Goal: Navigation & Orientation: Understand site structure

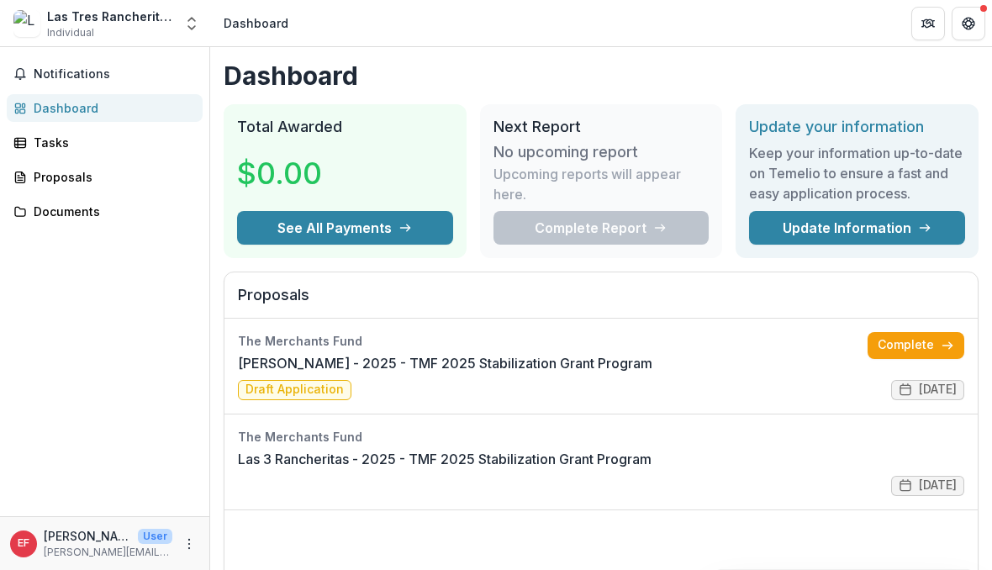
click at [29, 129] on link "Tasks" at bounding box center [105, 143] width 196 height 28
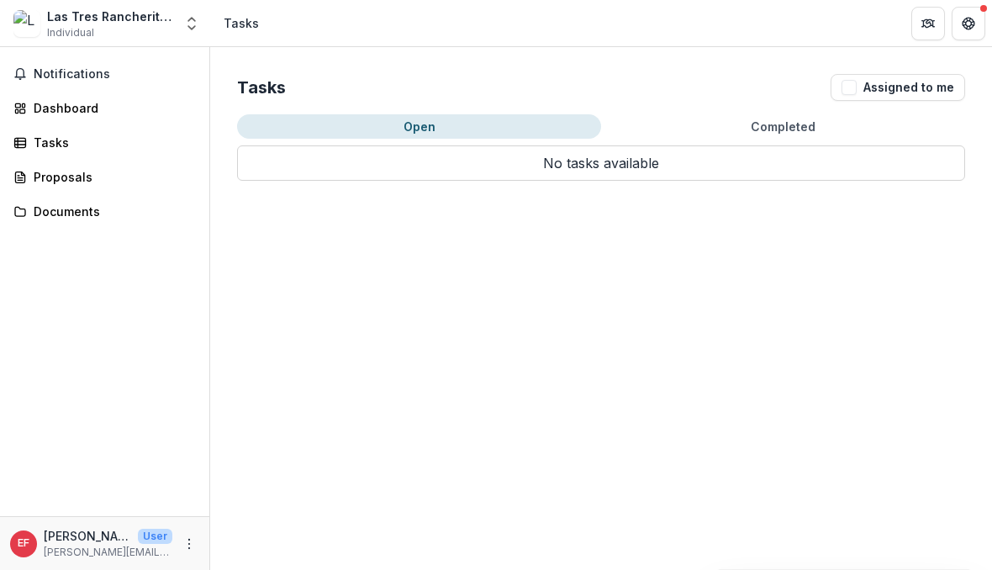
click at [733, 100] on div "Tasks Assigned to me" at bounding box center [601, 87] width 728 height 27
click at [794, 146] on p "No tasks available" at bounding box center [601, 162] width 728 height 35
click at [913, 96] on button "Assigned to me" at bounding box center [898, 87] width 135 height 27
click at [890, 109] on div "Tasks Assigned to me Open Completed No tasks available No tasks available" at bounding box center [601, 127] width 782 height 161
click at [35, 61] on button "Notifications" at bounding box center [105, 74] width 196 height 27
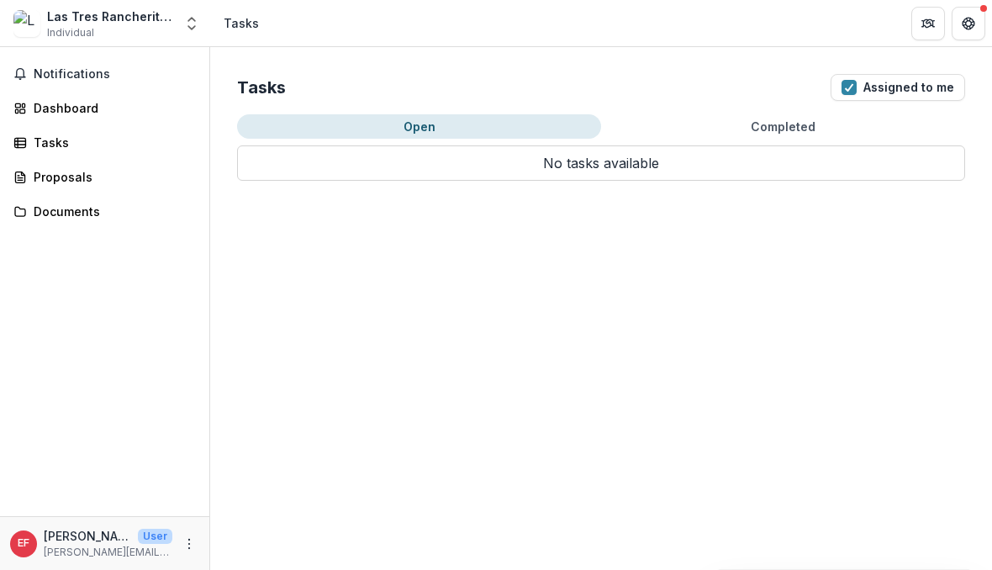
click at [38, 103] on div "Dashboard" at bounding box center [112, 108] width 156 height 18
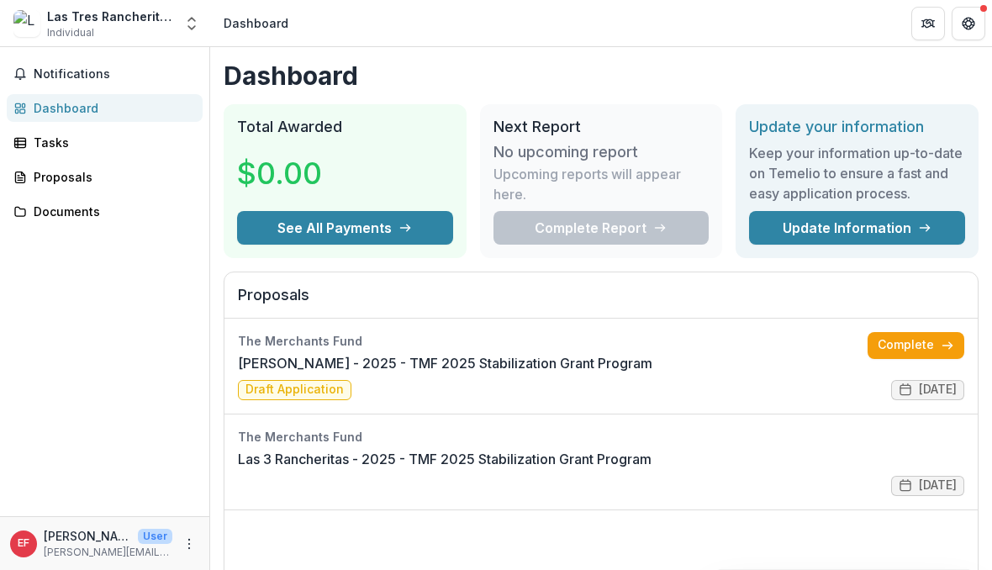
click at [41, 223] on link "Documents" at bounding box center [105, 212] width 196 height 28
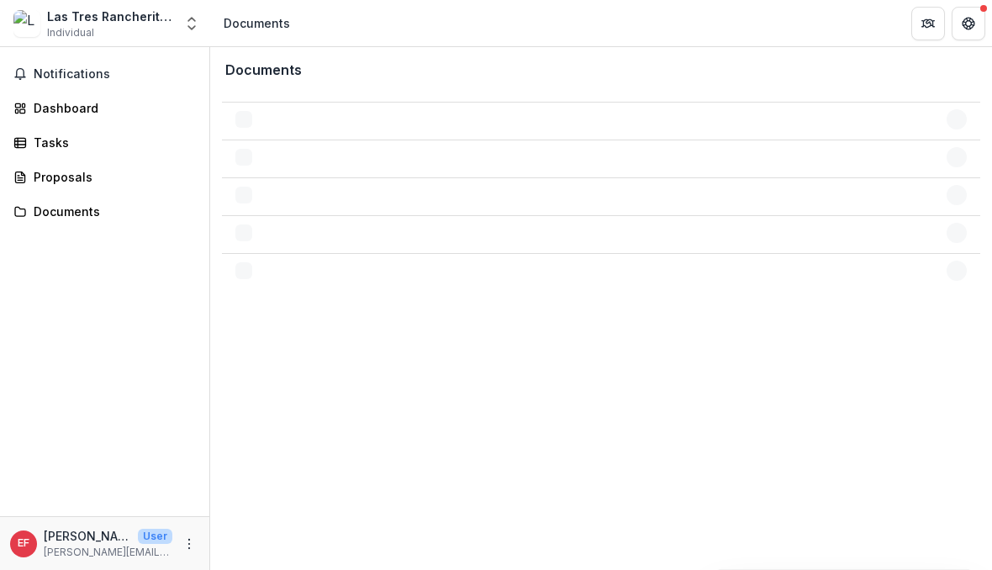
click at [58, 20] on div "Las Tres Rancheritas inc." at bounding box center [110, 17] width 126 height 18
click at [70, 23] on div "Las Tres Rancheritas inc." at bounding box center [110, 17] width 126 height 18
click at [198, 36] on button "Open entity switcher" at bounding box center [192, 24] width 24 height 34
click at [587, 313] on div "Documents Las 3 Rancheritas - 2025 - TMF 2025 Stabilization Grant Program To pi…" at bounding box center [601, 308] width 782 height 523
click at [926, 25] on icon "Partners" at bounding box center [928, 23] width 13 height 13
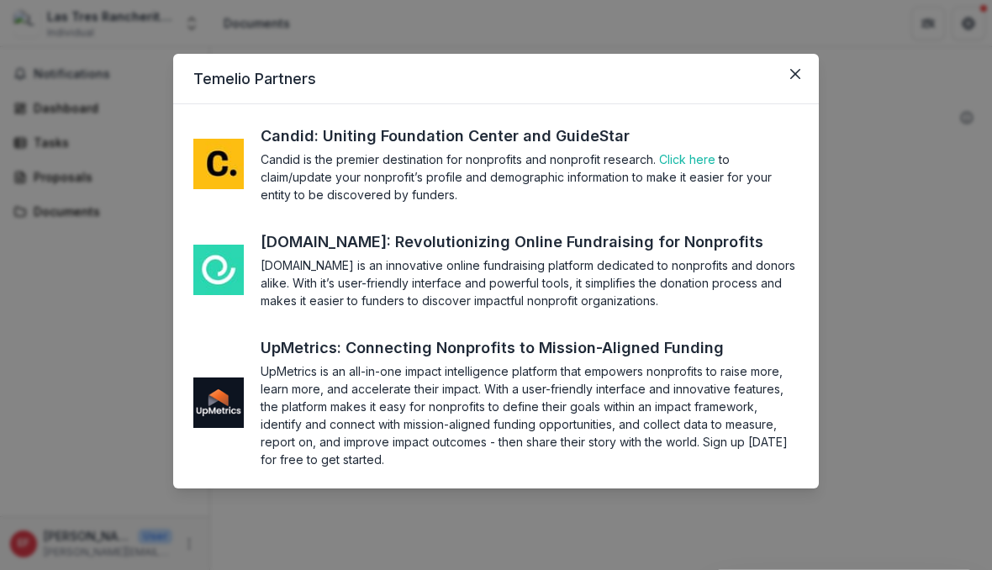
click at [792, 85] on button "Close" at bounding box center [795, 74] width 27 height 27
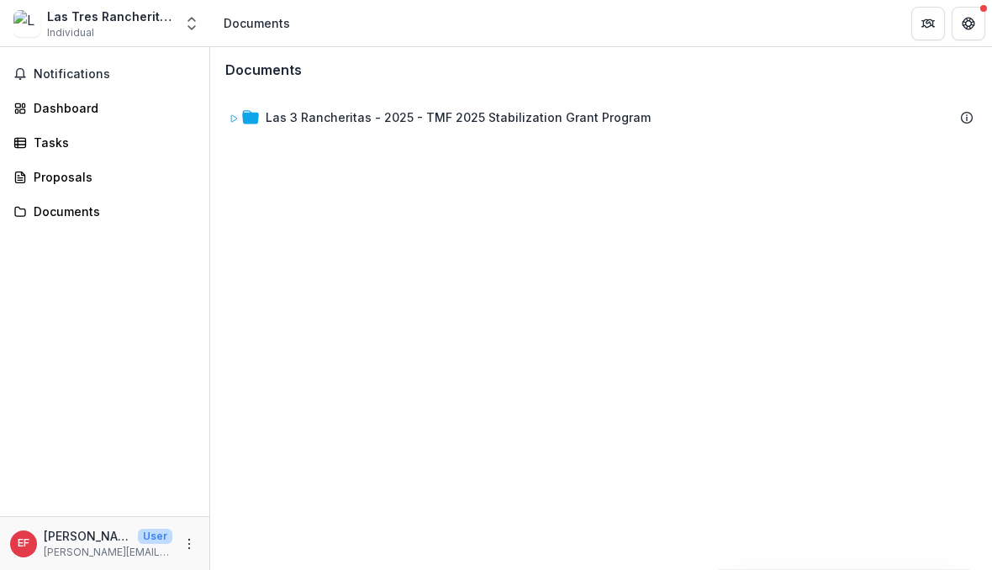
click at [53, 205] on div "Documents" at bounding box center [112, 212] width 156 height 18
click at [56, 183] on div "Proposals" at bounding box center [112, 177] width 156 height 18
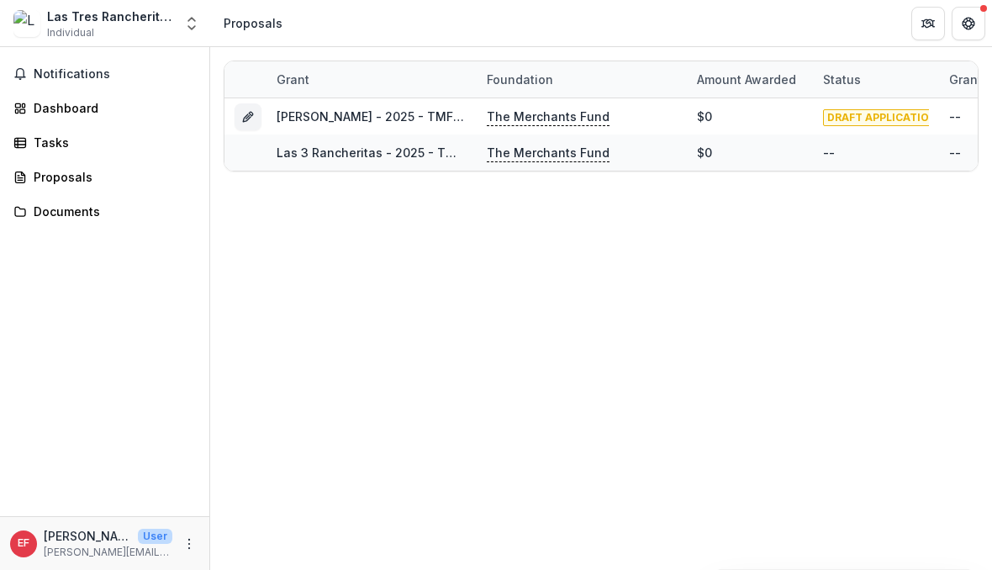
click at [33, 134] on link "Tasks" at bounding box center [105, 143] width 196 height 28
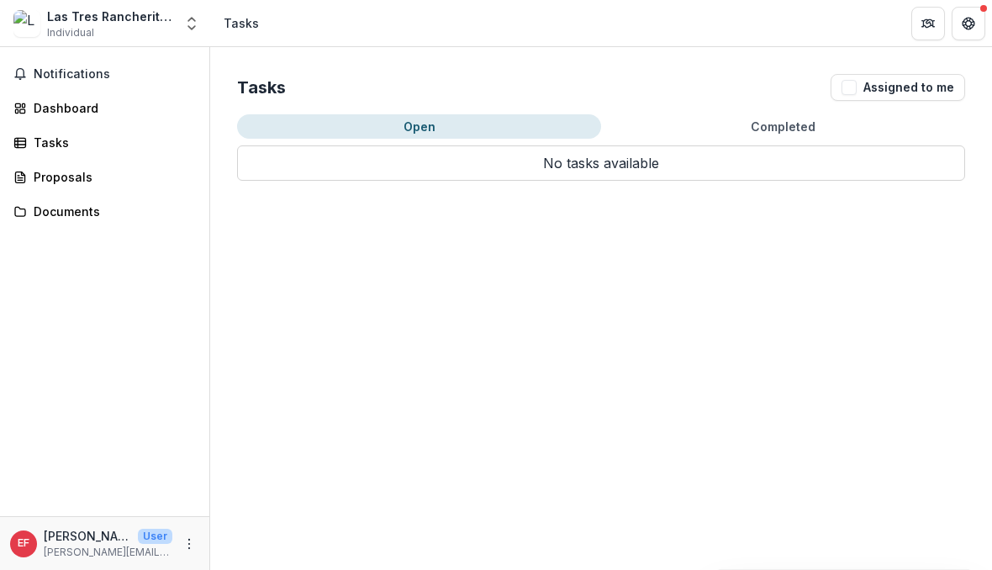
click at [33, 119] on link "Dashboard" at bounding box center [105, 108] width 196 height 28
